Goal: Communication & Community: Answer question/provide support

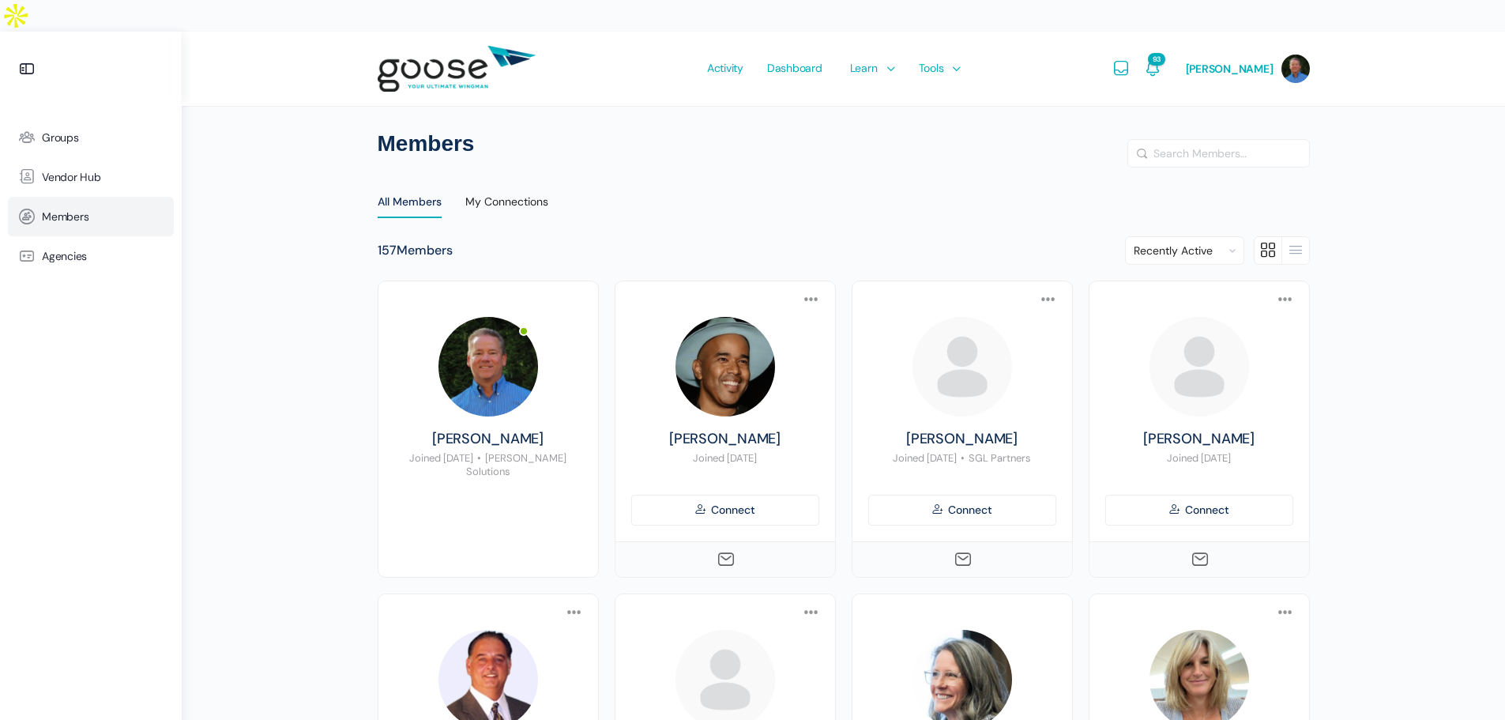
click at [69, 210] on span "Members" at bounding box center [65, 216] width 47 height 13
click at [1162, 59] on icon "Notifications" at bounding box center [1152, 68] width 19 height 19
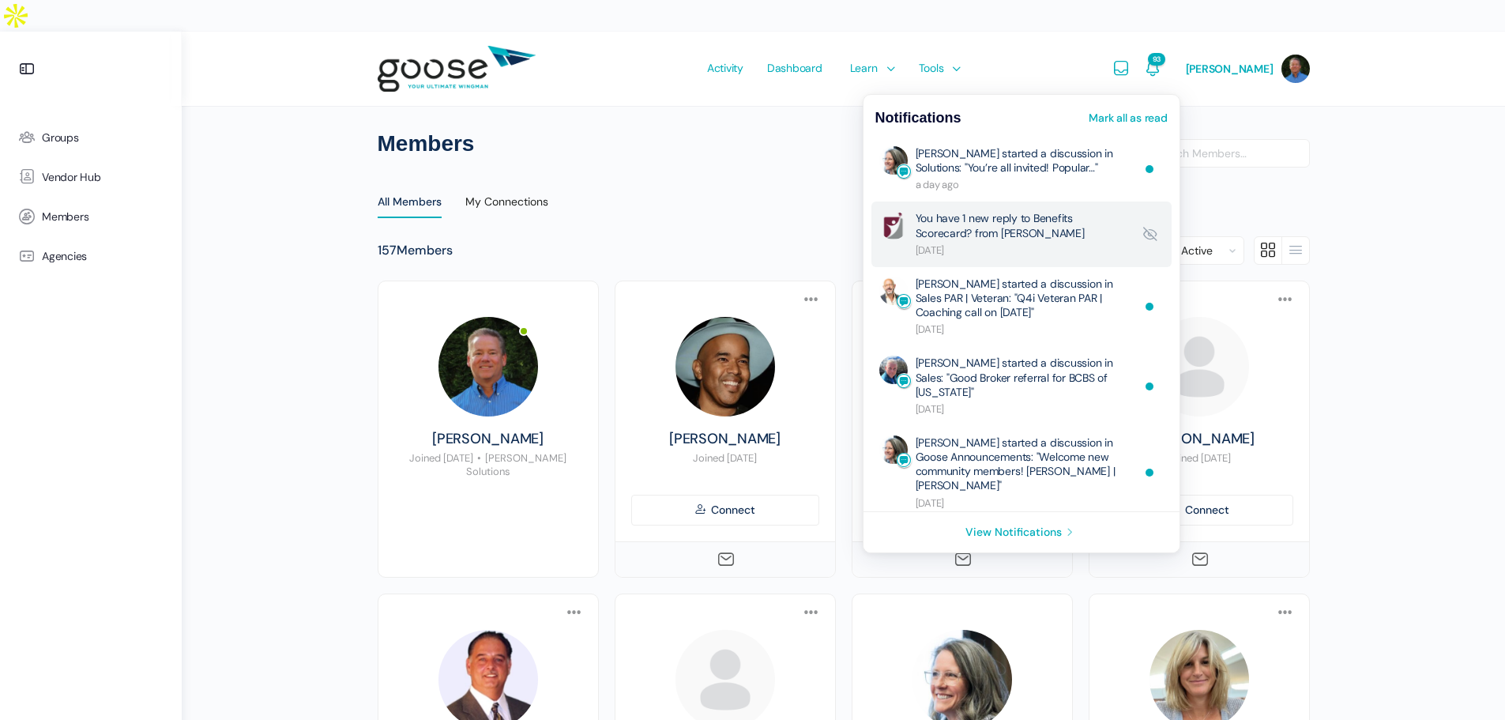
click at [1051, 211] on link "You have 1 new reply to Benefits Scorecard? from Olga Kovtun" at bounding box center [1024, 234] width 216 height 46
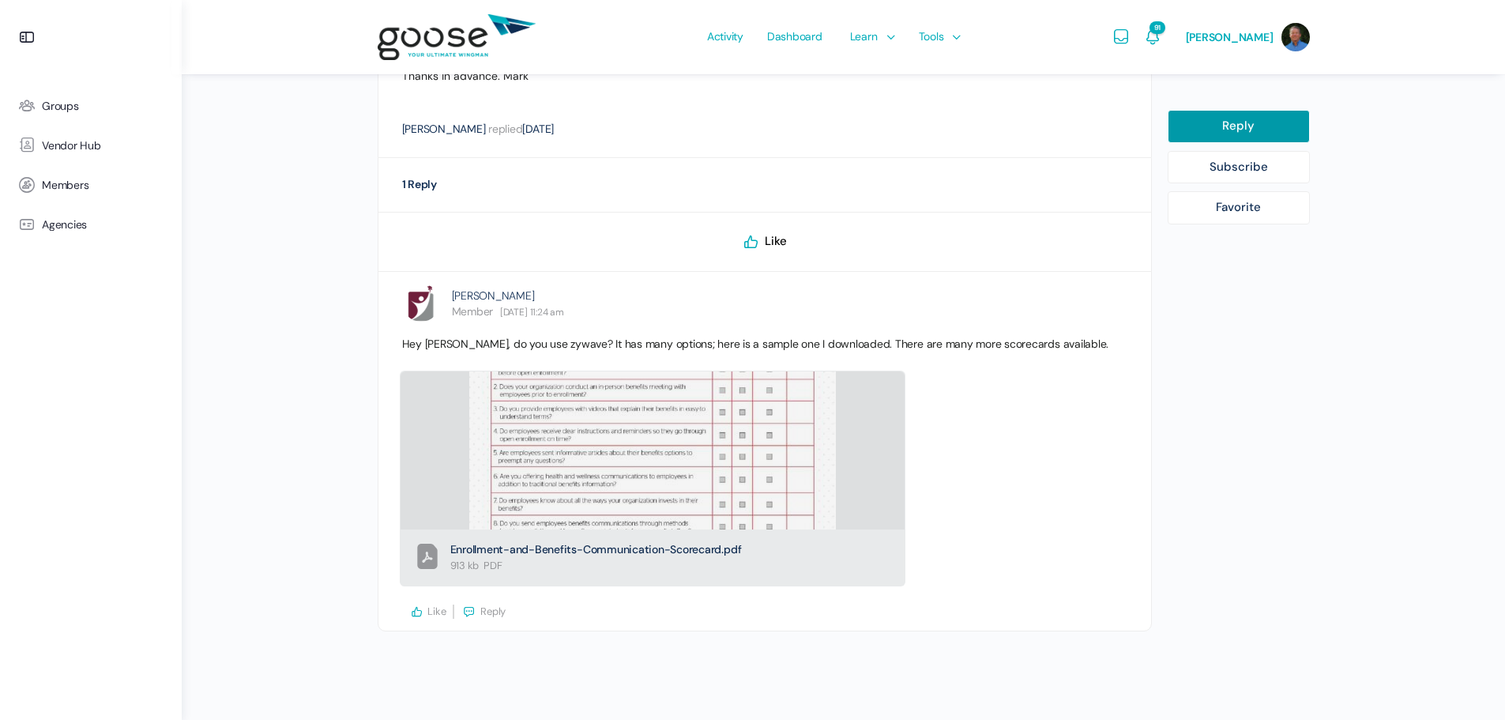
scroll to position [552, 0]
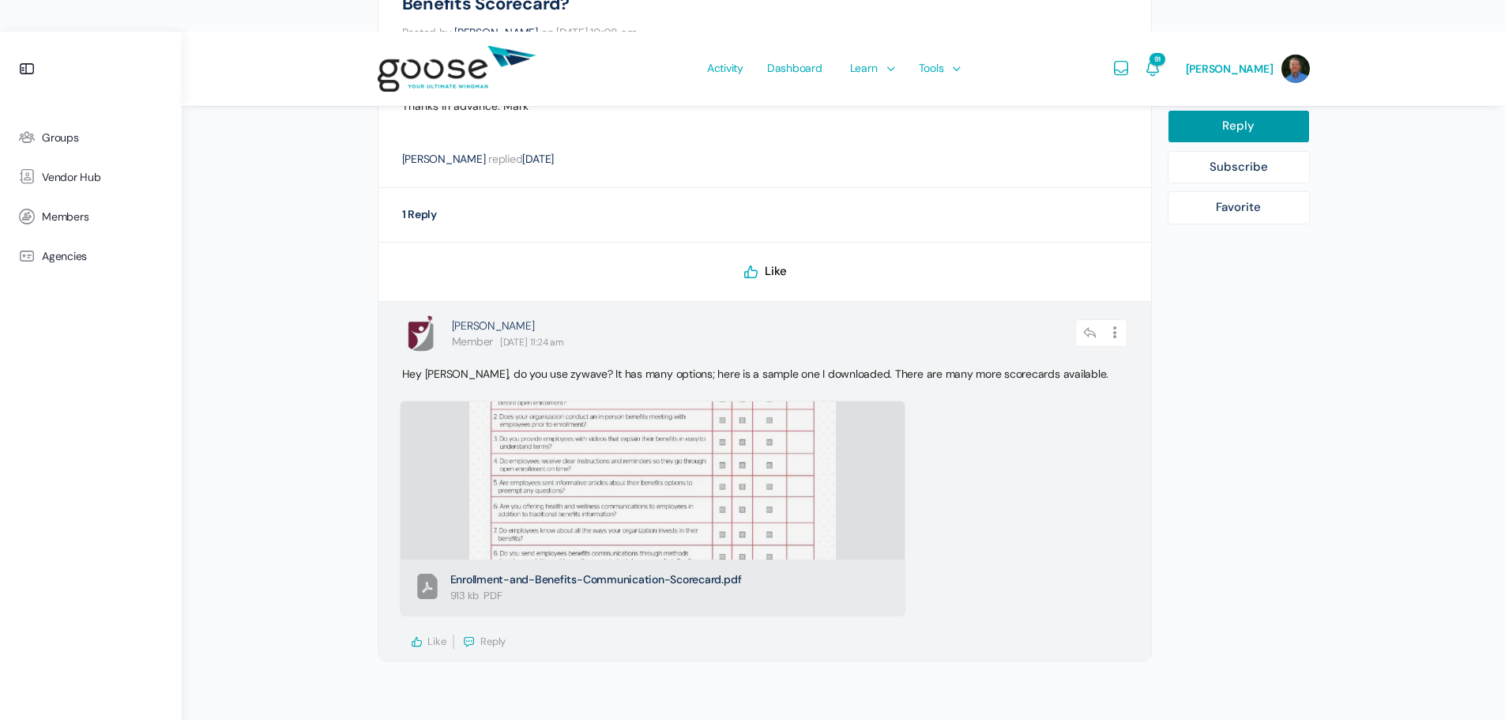
click at [492, 634] on span "Reply" at bounding box center [492, 640] width 25 height 13
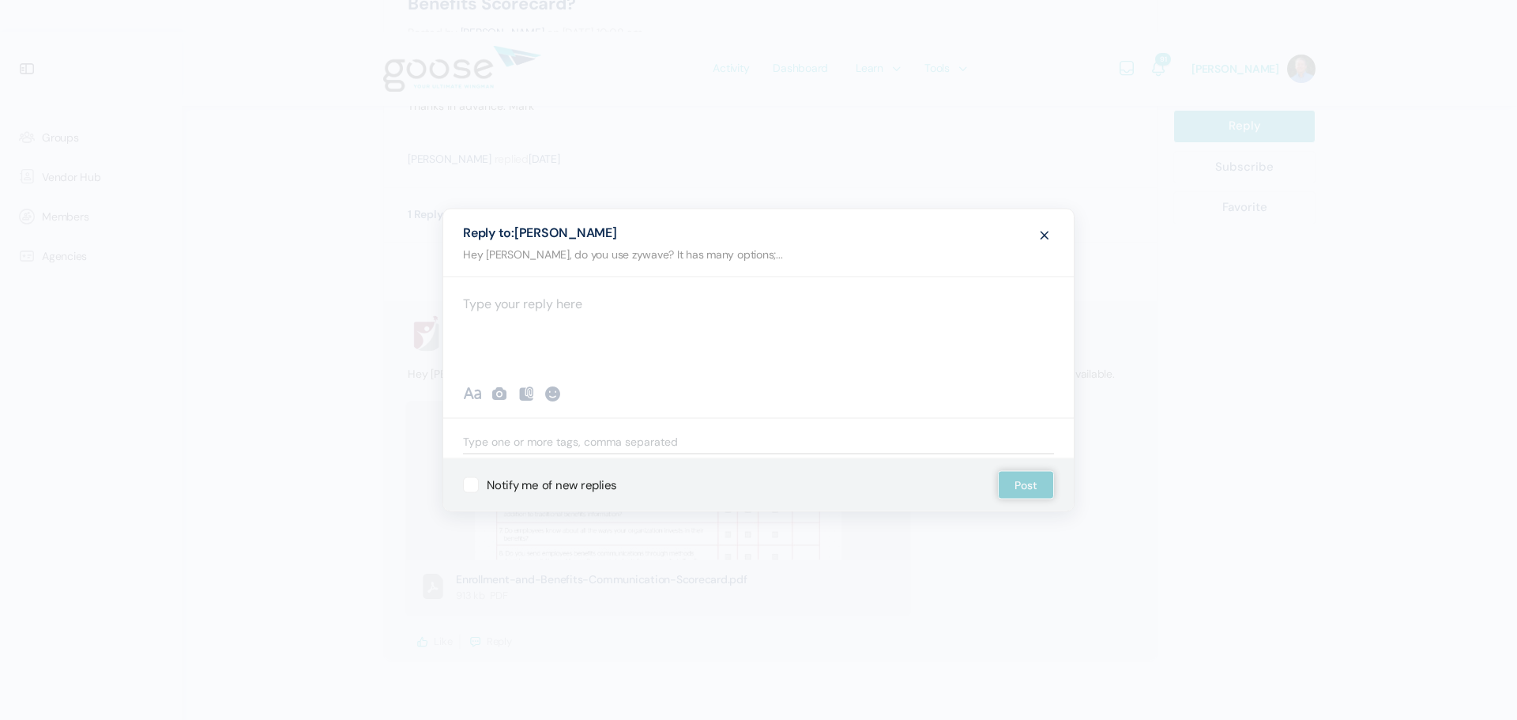
click at [1045, 235] on span at bounding box center [1044, 233] width 19 height 29
select select
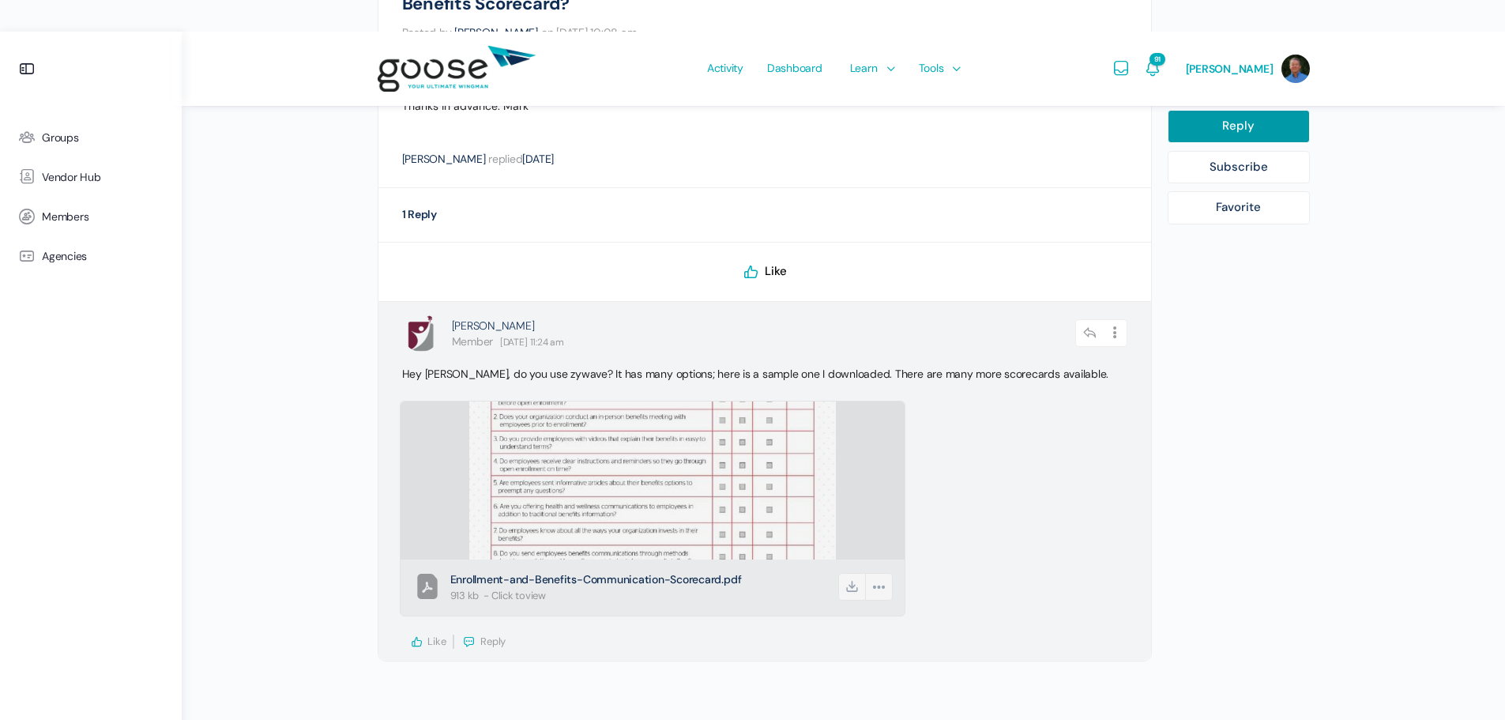
click at [642, 571] on span "Enrollment-and-Benefits-Communication-Scorecard.pdf" at bounding box center [643, 579] width 386 height 17
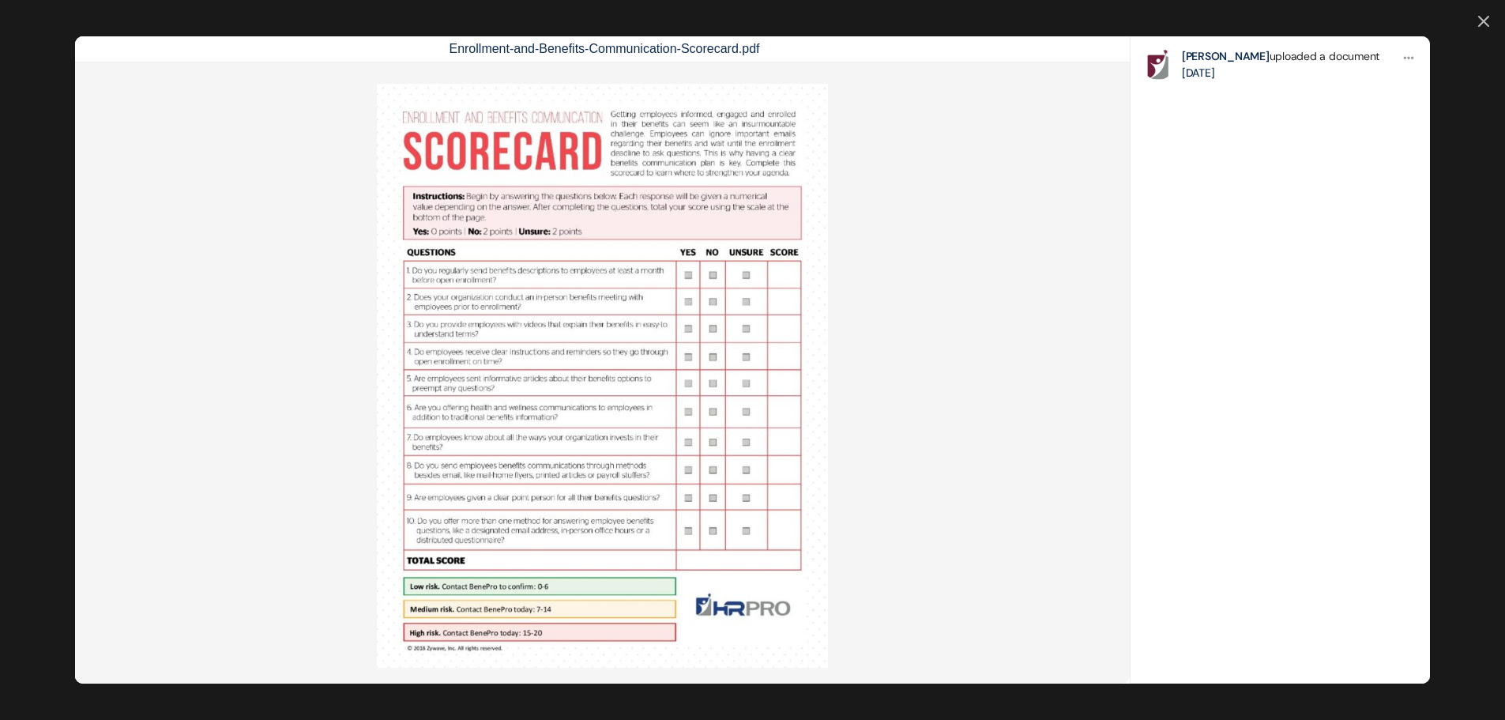
scroll to position [393, 0]
click at [1402, 57] on icon at bounding box center [1408, 57] width 13 height 13
drag, startPoint x: 1320, startPoint y: 219, endPoint x: 1285, endPoint y: 219, distance: 34.8
click at [1320, 219] on li "Options Download Download Olga Kovtun uploaded a document 5 days ago" at bounding box center [1280, 360] width 299 height 648
click at [1478, 21] on link at bounding box center [1483, 22] width 11 height 13
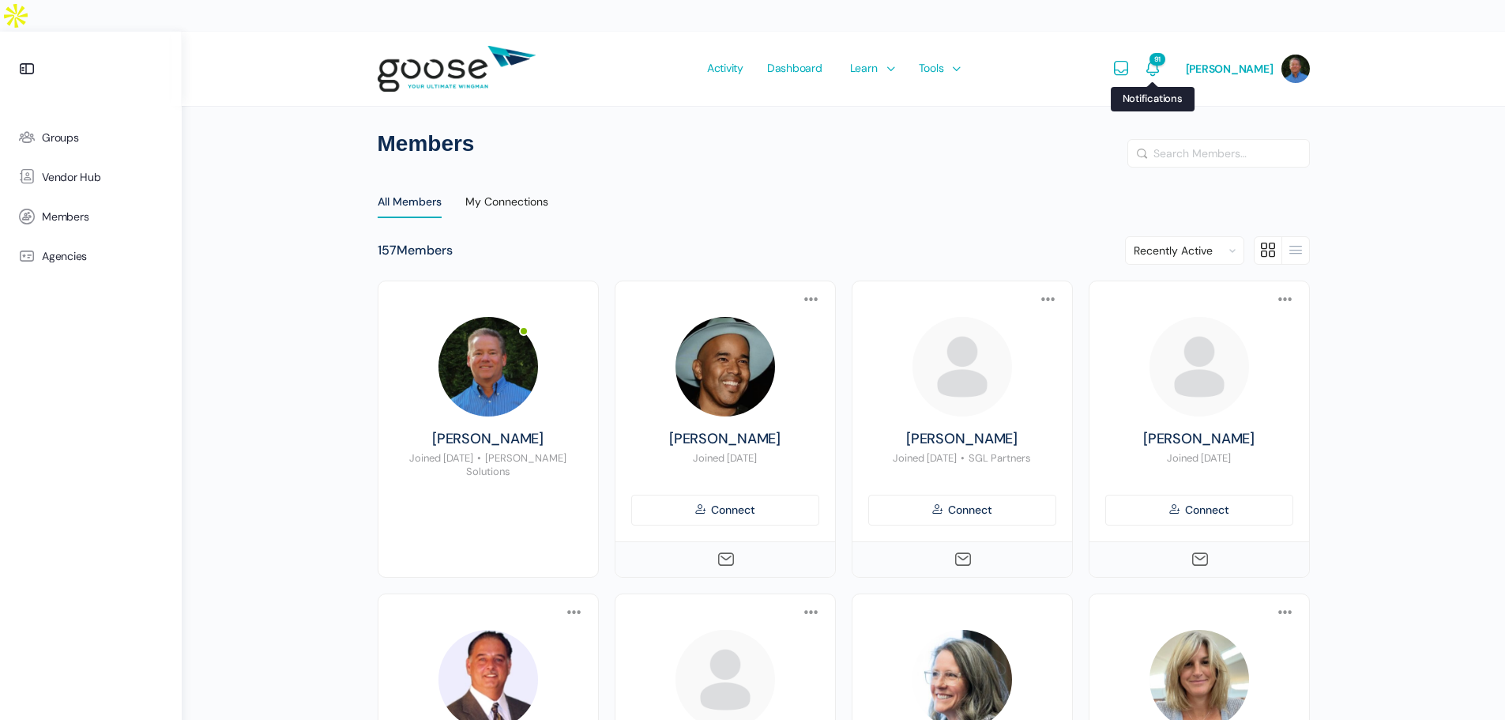
click at [1162, 59] on icon "Notifications" at bounding box center [1152, 68] width 19 height 19
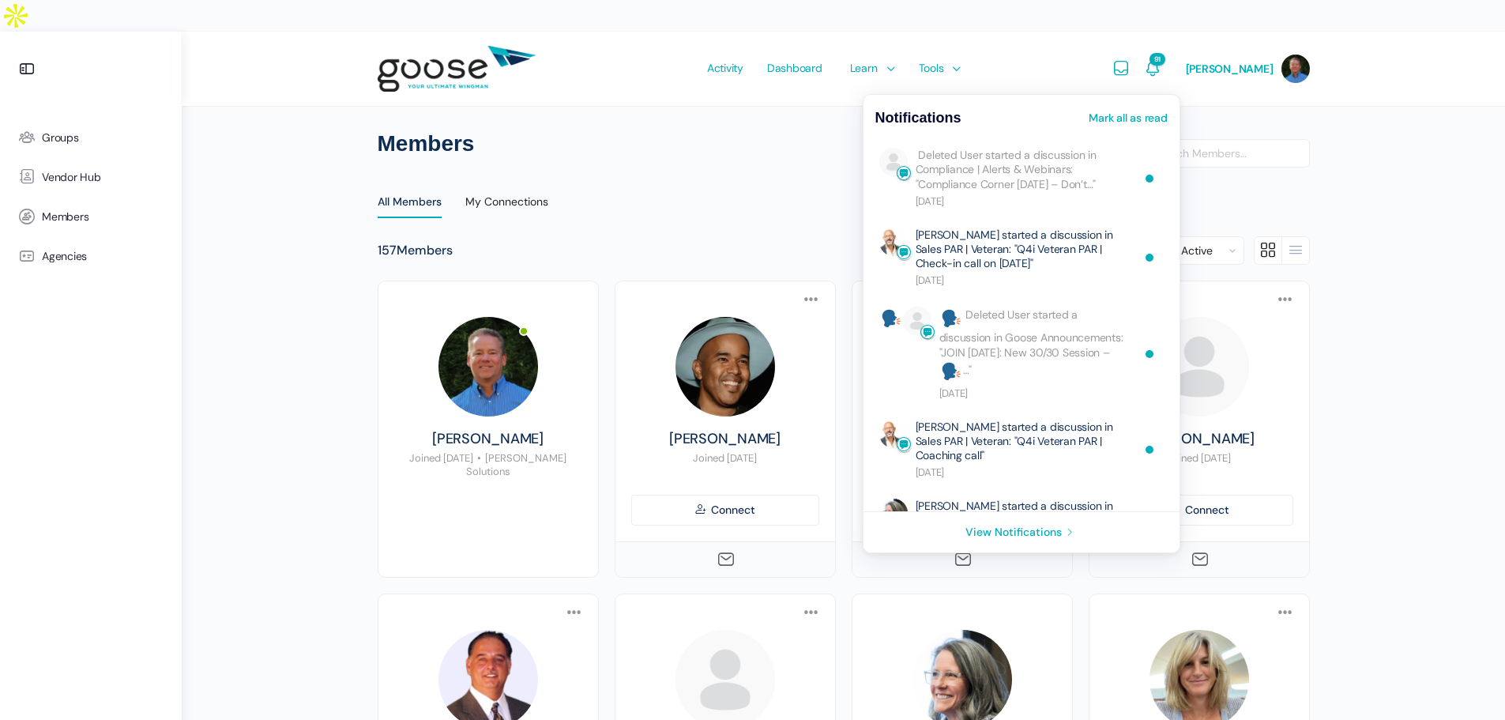
scroll to position [327, 0]
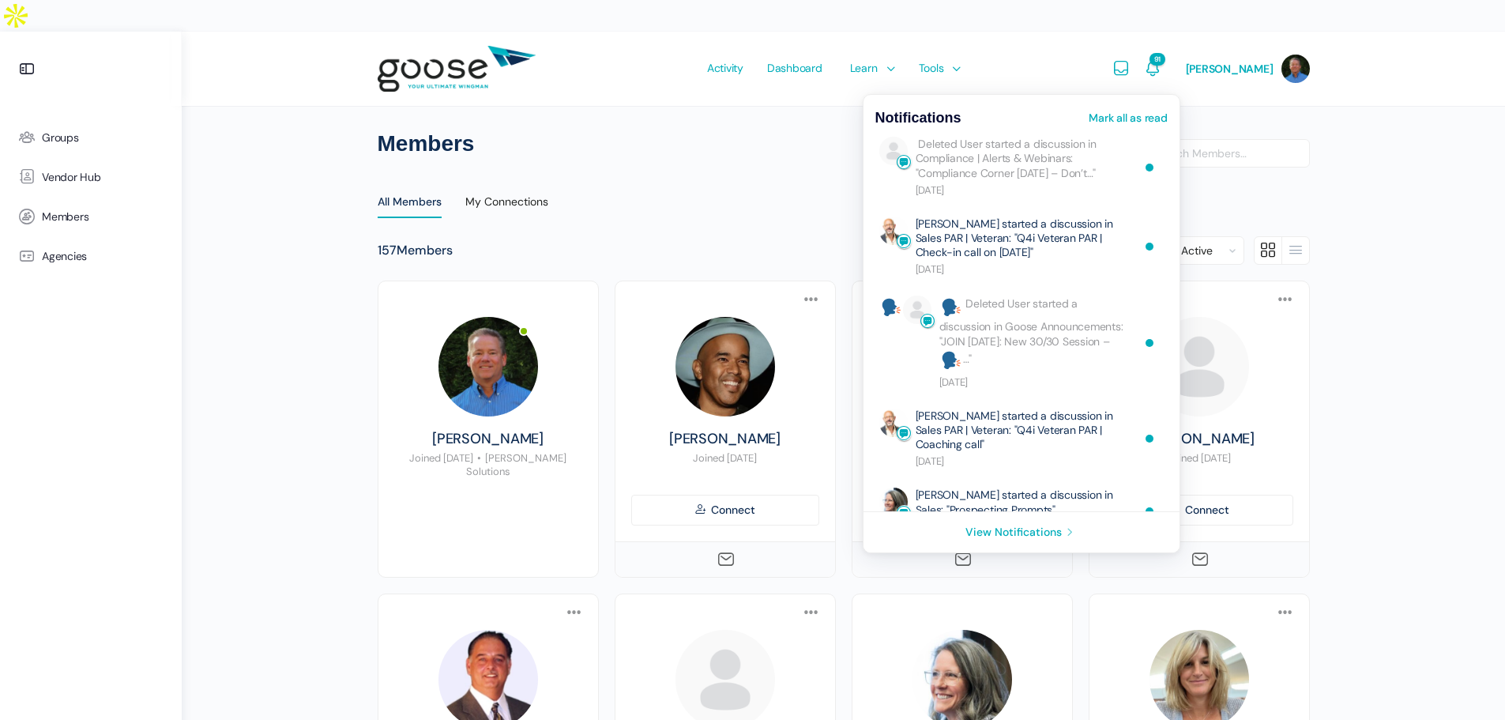
click at [1052, 512] on link "View Notifications" at bounding box center [1022, 532] width 316 height 40
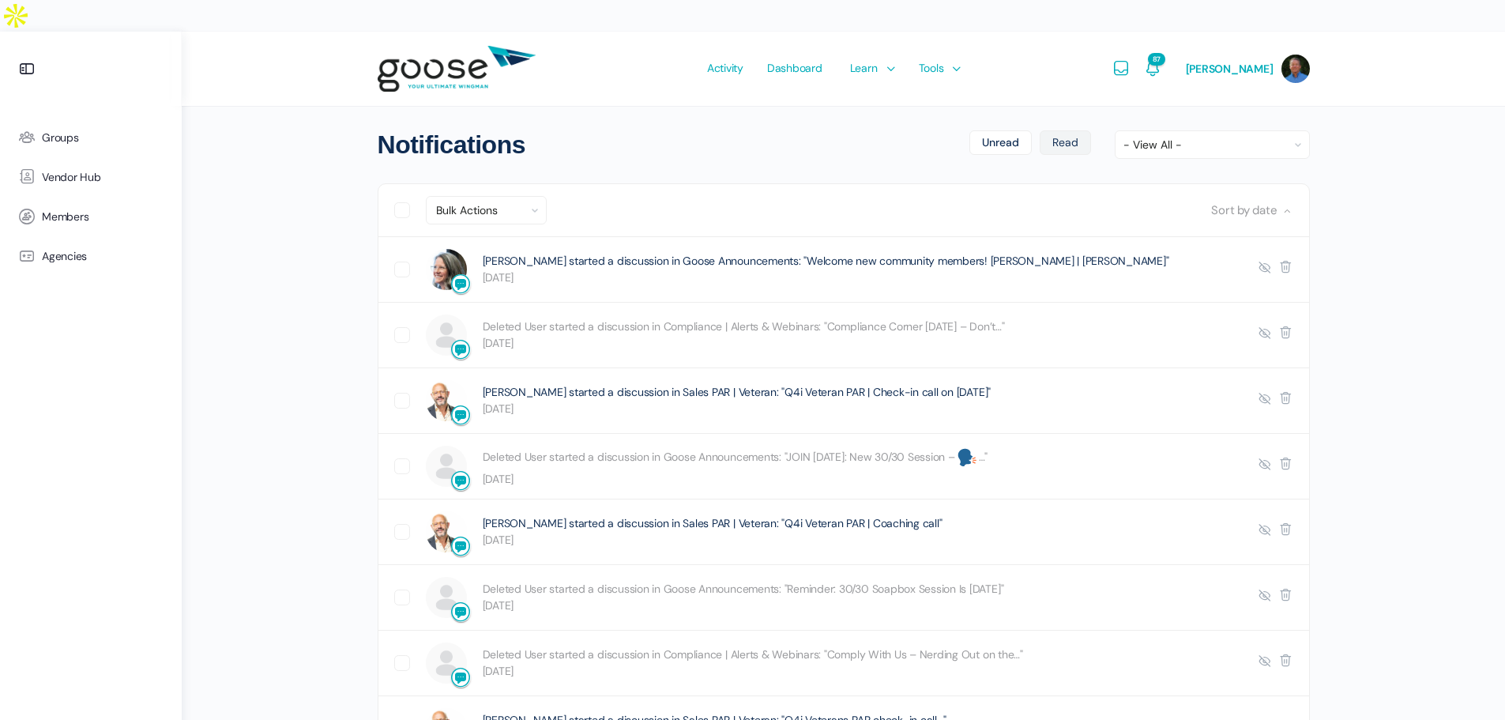
click at [1058, 130] on link "Read" at bounding box center [1065, 142] width 51 height 24
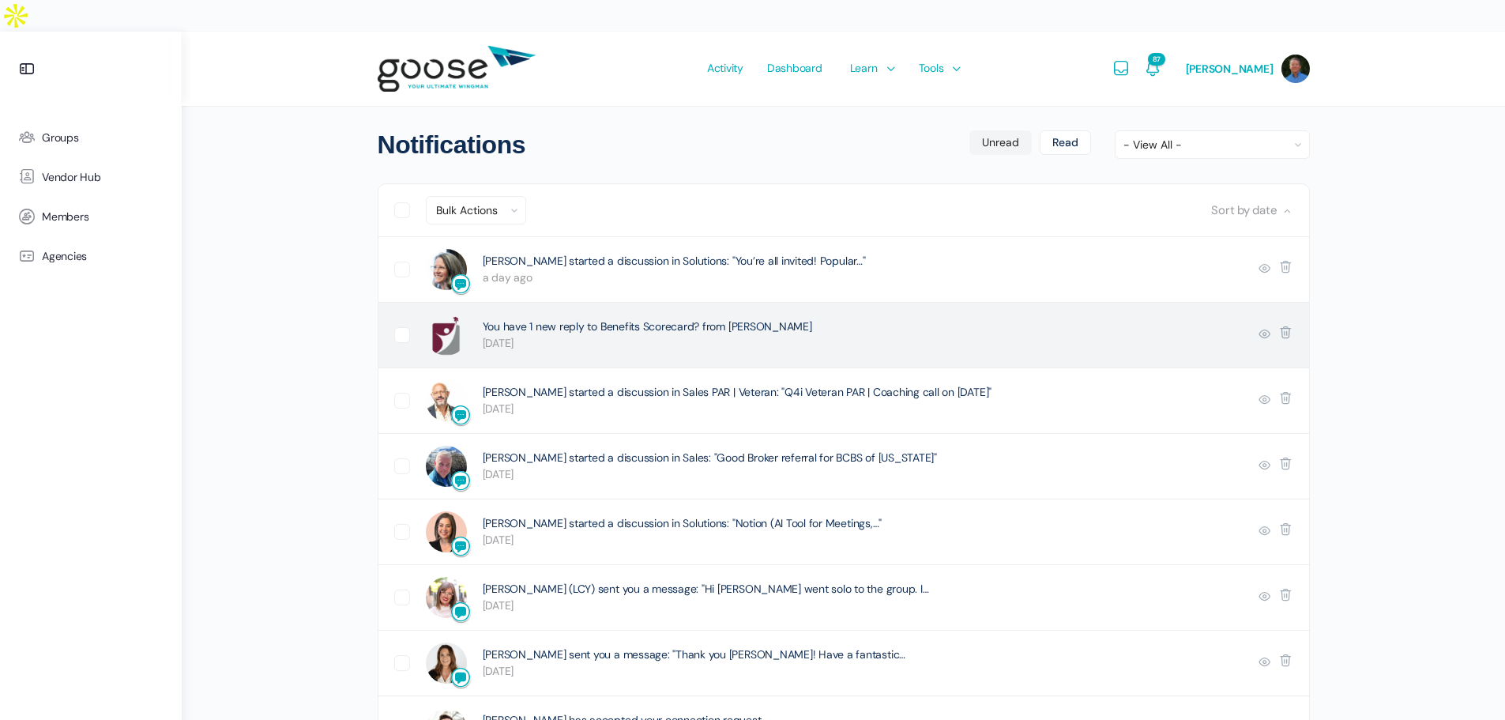
click at [563, 319] on link "You have 1 new reply to Benefits Scorecard? from [PERSON_NAME]" at bounding box center [647, 326] width 329 height 14
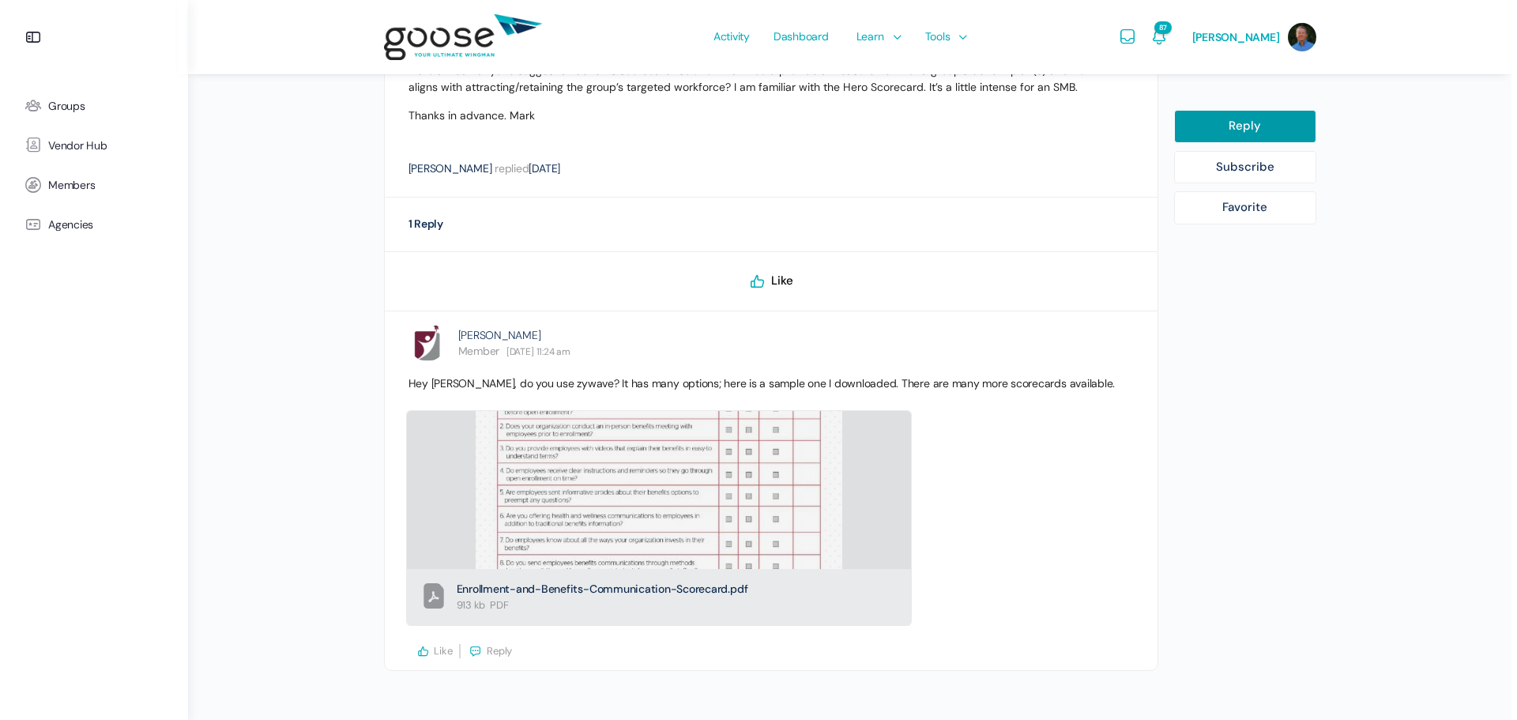
scroll to position [552, 0]
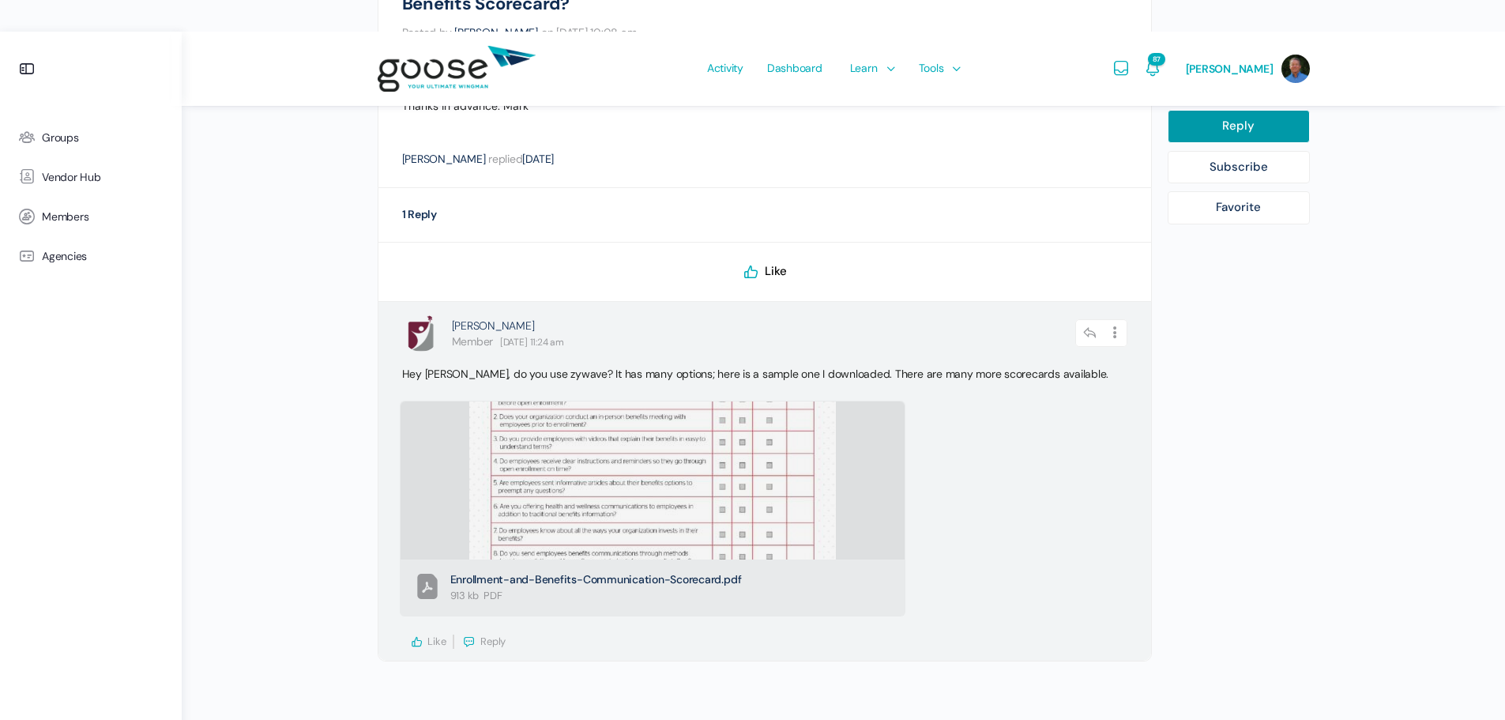
click at [489, 634] on span "Reply" at bounding box center [492, 640] width 25 height 13
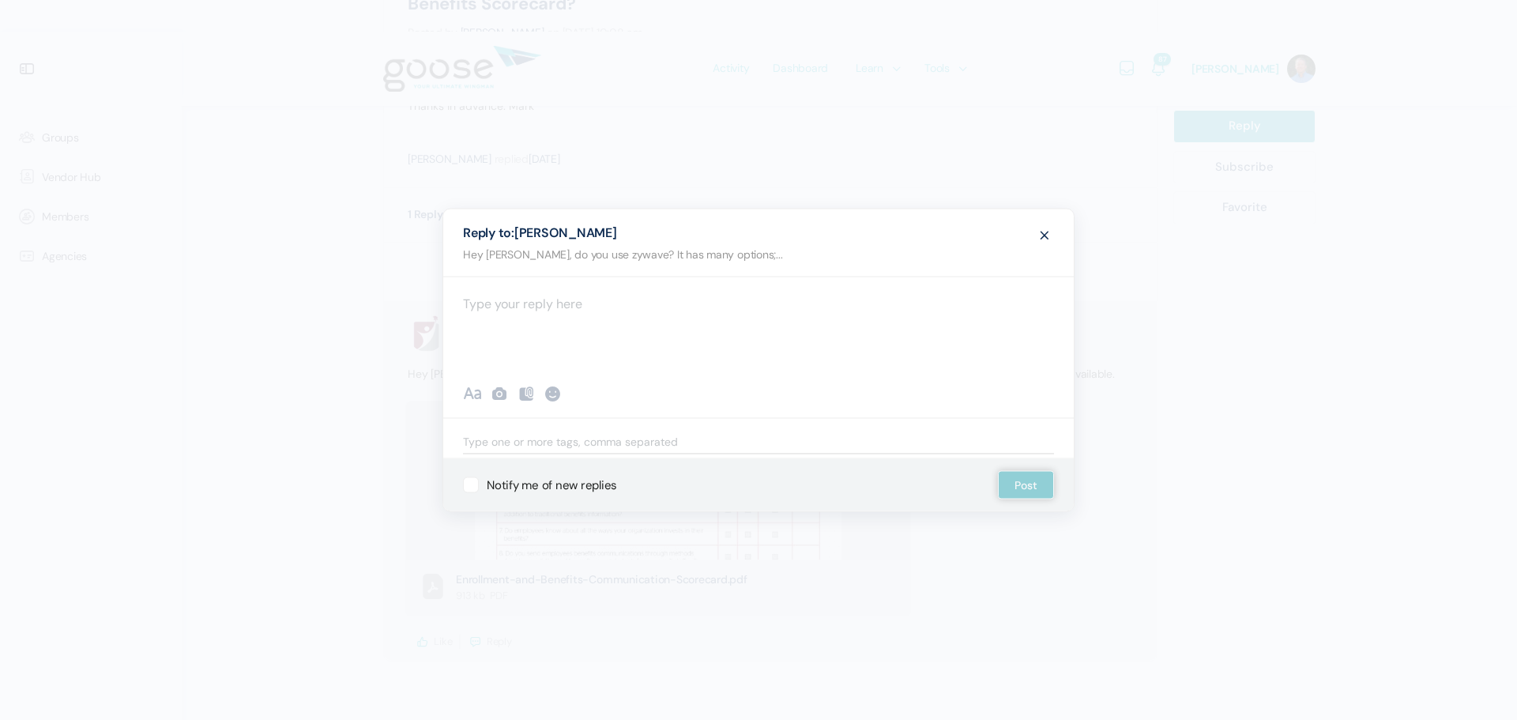
click at [496, 305] on div at bounding box center [758, 324] width 631 height 95
click at [1033, 491] on button "Post" at bounding box center [1026, 485] width 56 height 28
select select
